Goal: Find specific page/section: Locate a particular part of the current website

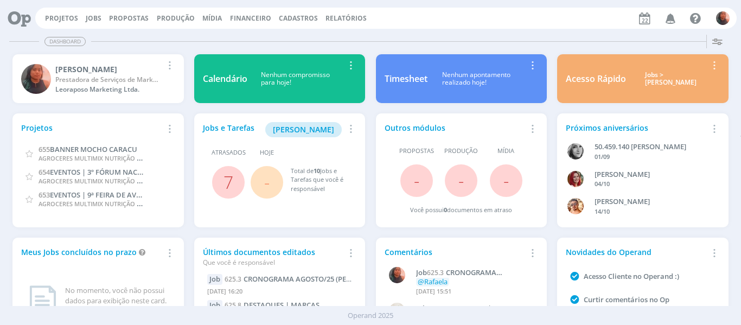
click at [667, 24] on icon "button" at bounding box center [670, 18] width 19 height 18
click at [47, 16] on link "Projetos" at bounding box center [61, 18] width 33 height 9
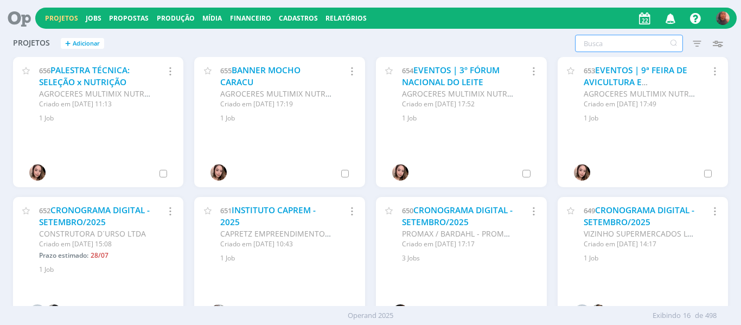
click at [608, 46] on input "text" at bounding box center [629, 43] width 108 height 17
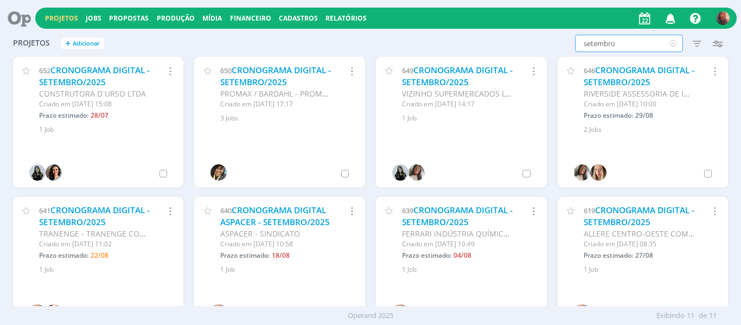
click at [593, 41] on input "setembro" at bounding box center [629, 43] width 108 height 17
type input "santa casa"
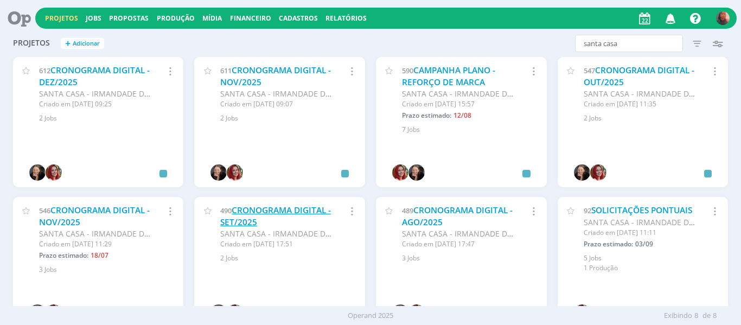
click at [257, 207] on link "CRONOGRAMA DIGITAL - SET/2025" at bounding box center [275, 215] width 111 height 23
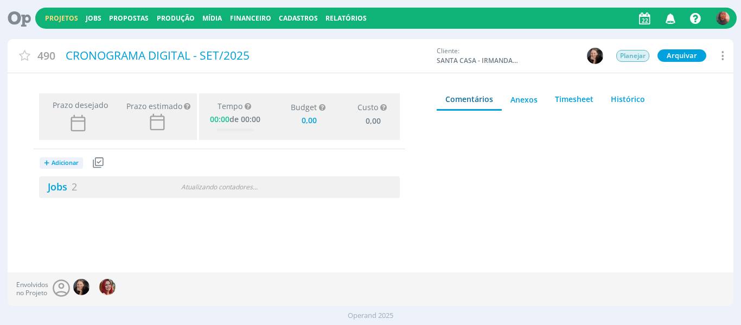
type input "0,00"
click at [266, 184] on div "Atualizando contadores . . ." at bounding box center [219, 187] width 115 height 10
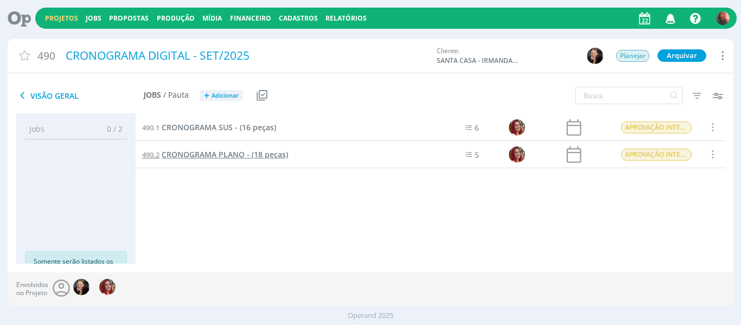
click at [220, 152] on span "CRONOGRAMA PLANO - (18 peças)" at bounding box center [225, 154] width 126 height 10
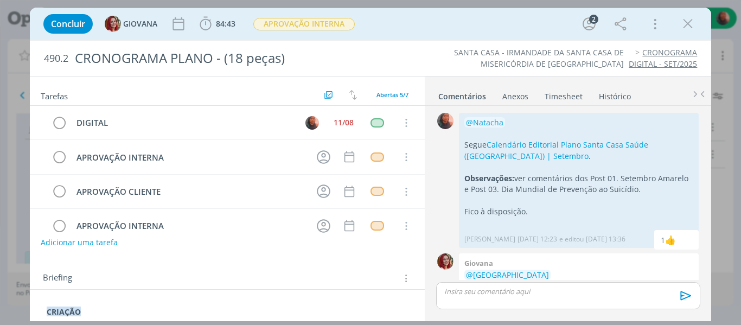
scroll to position [23, 0]
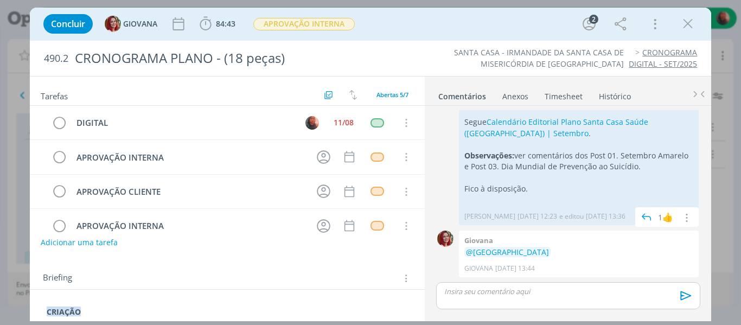
click at [579, 162] on p "Observações: ver comentários dos Post 01. Setembro Amarelo e Post 03. Dia Mundi…" at bounding box center [578, 161] width 229 height 22
